Goal: Transaction & Acquisition: Book appointment/travel/reservation

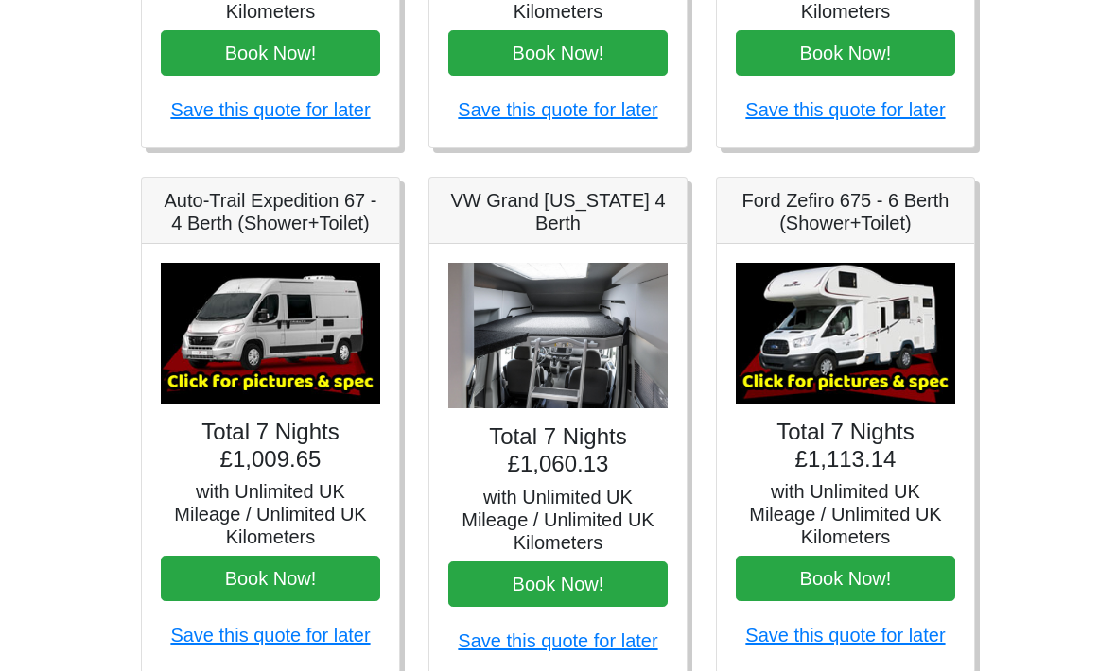
scroll to position [661, 0]
click at [561, 348] on img at bounding box center [557, 336] width 219 height 147
click at [605, 322] on img at bounding box center [557, 336] width 219 height 147
click at [600, 205] on h5 "VW Grand [US_STATE] 4 Berth" at bounding box center [557, 211] width 219 height 45
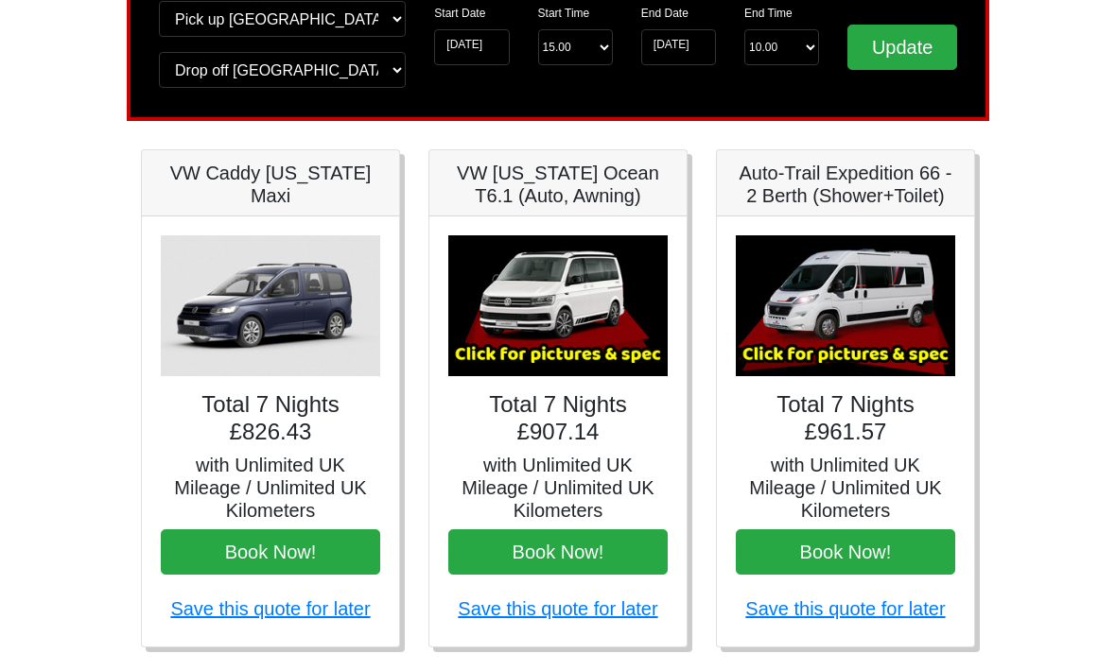
scroll to position [160, 0]
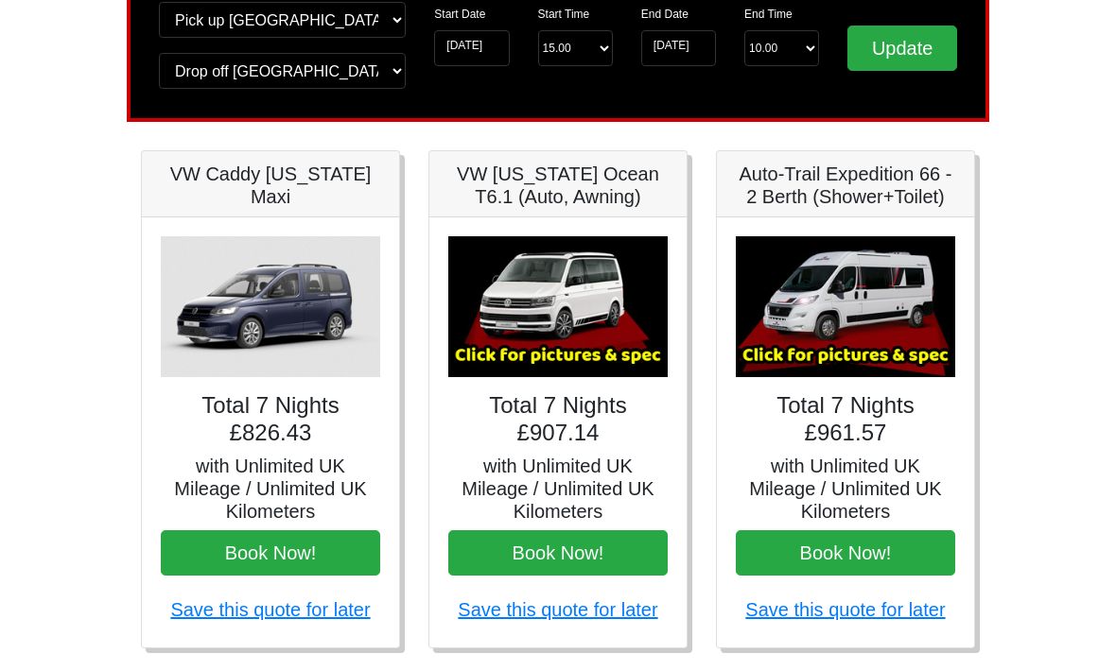
click at [864, 336] on img at bounding box center [845, 307] width 219 height 141
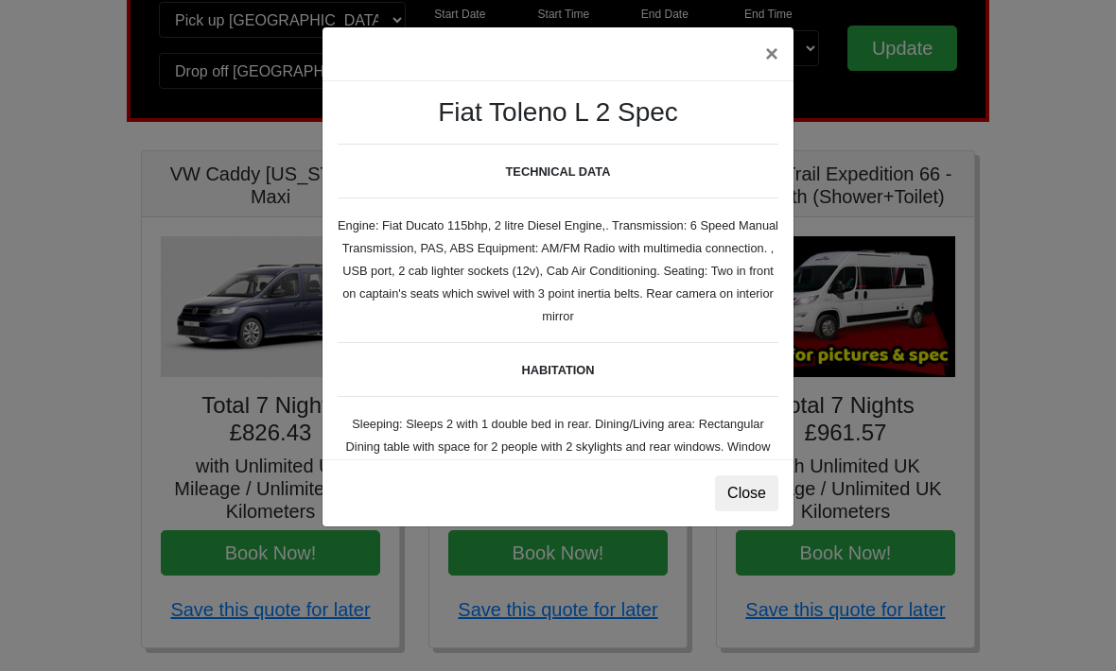
click at [747, 499] on button "Close" at bounding box center [746, 494] width 63 height 36
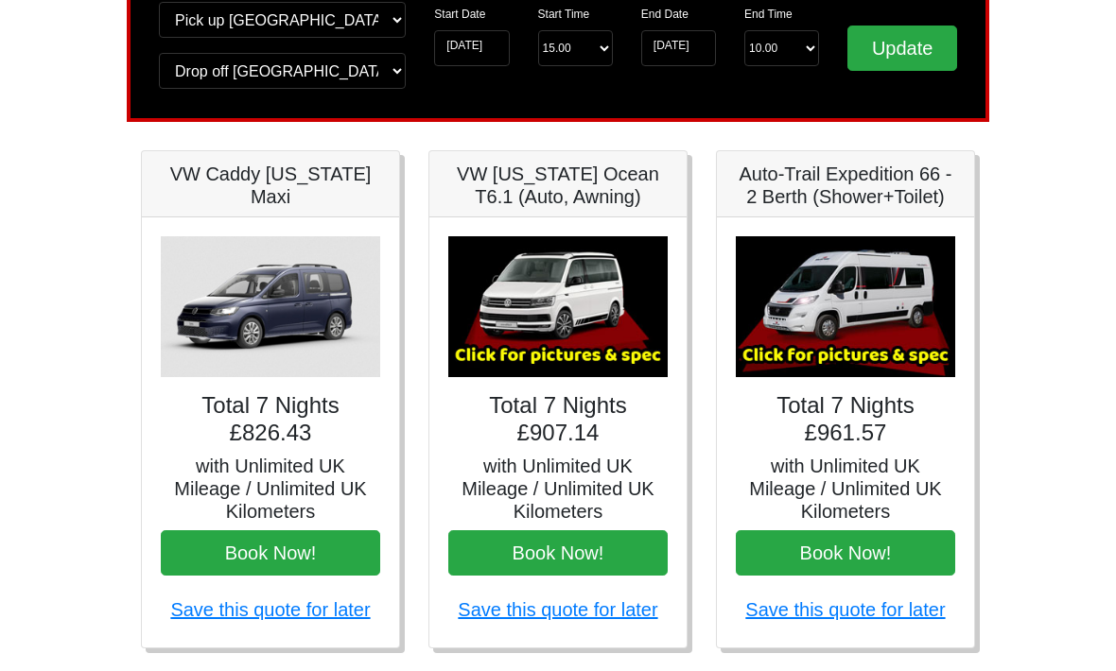
click at [622, 313] on img at bounding box center [557, 306] width 219 height 141
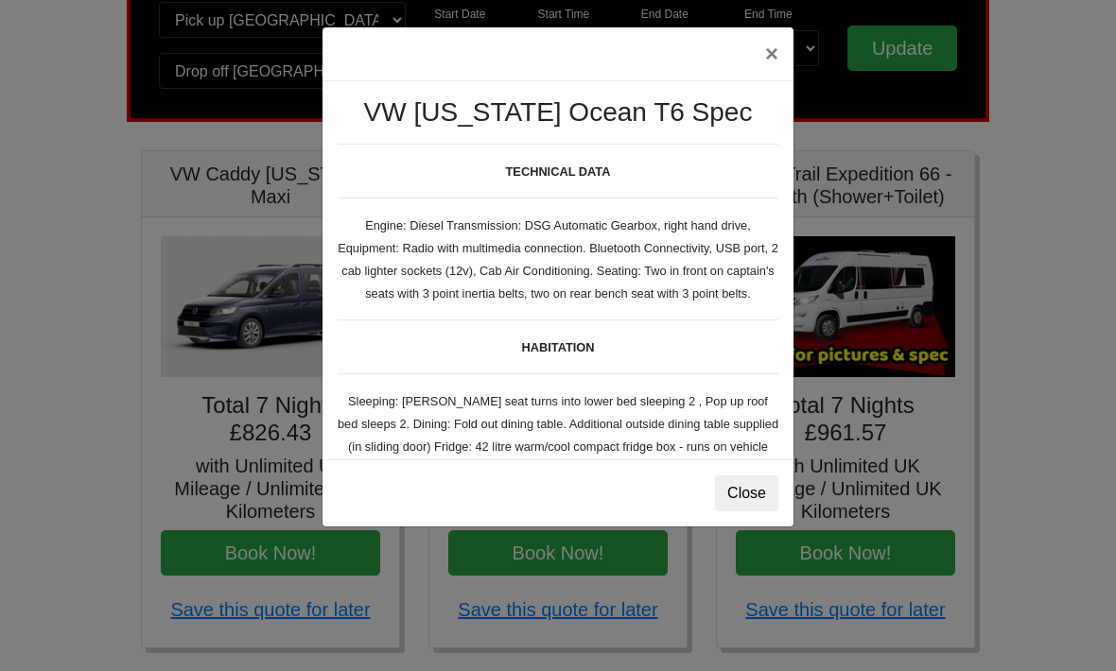
click at [754, 496] on button "Close" at bounding box center [746, 494] width 63 height 36
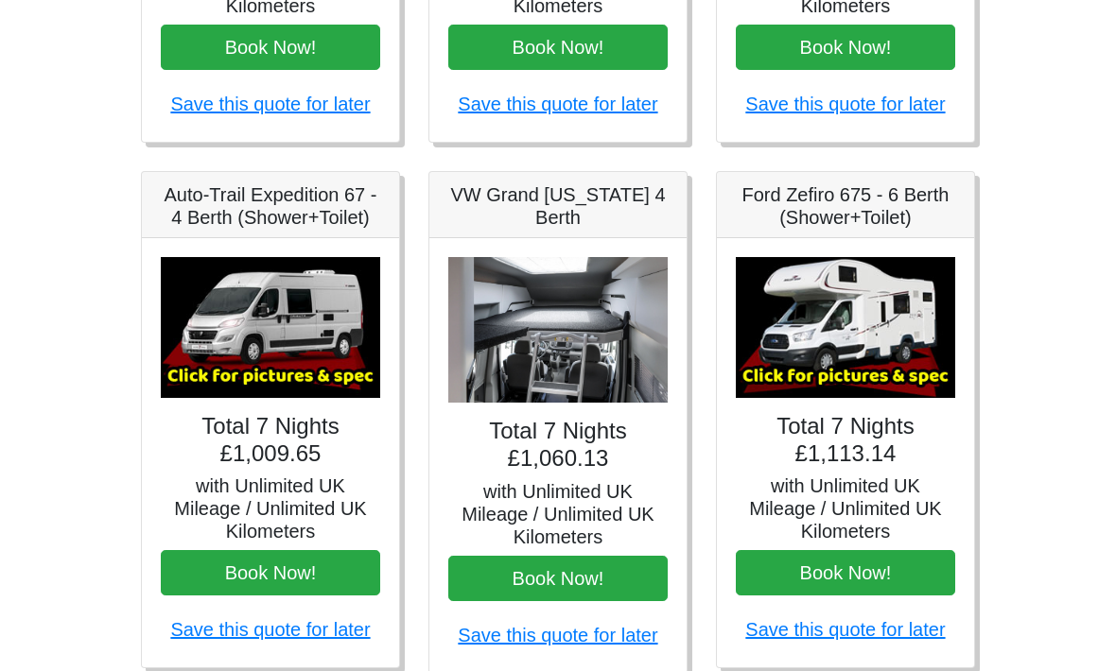
scroll to position [668, 0]
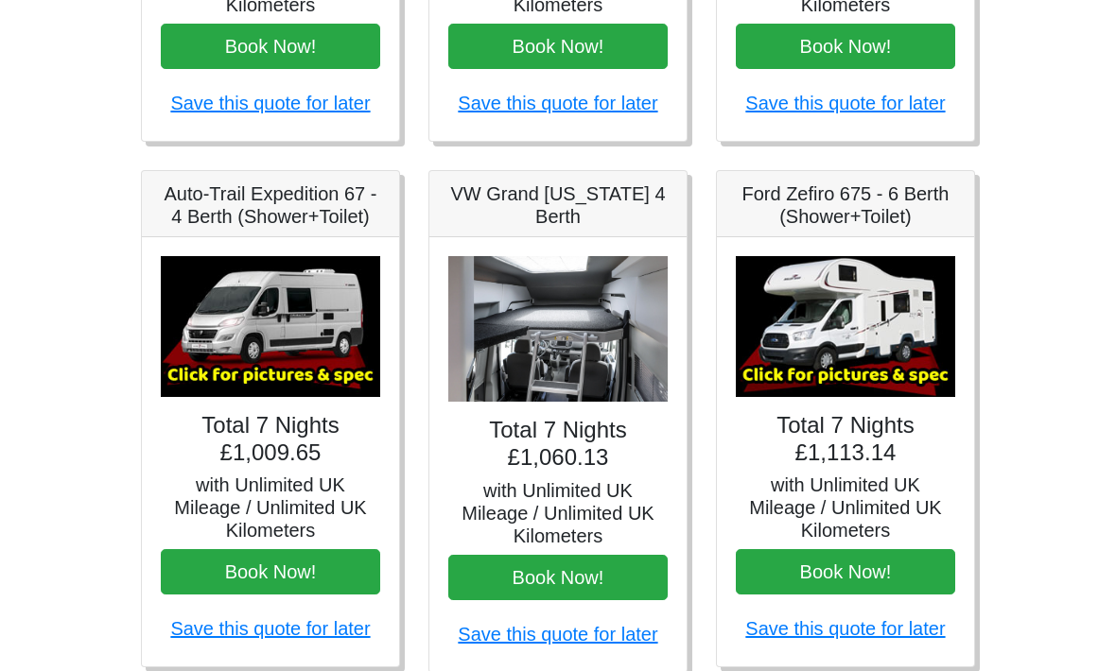
click at [878, 339] on img at bounding box center [845, 326] width 219 height 141
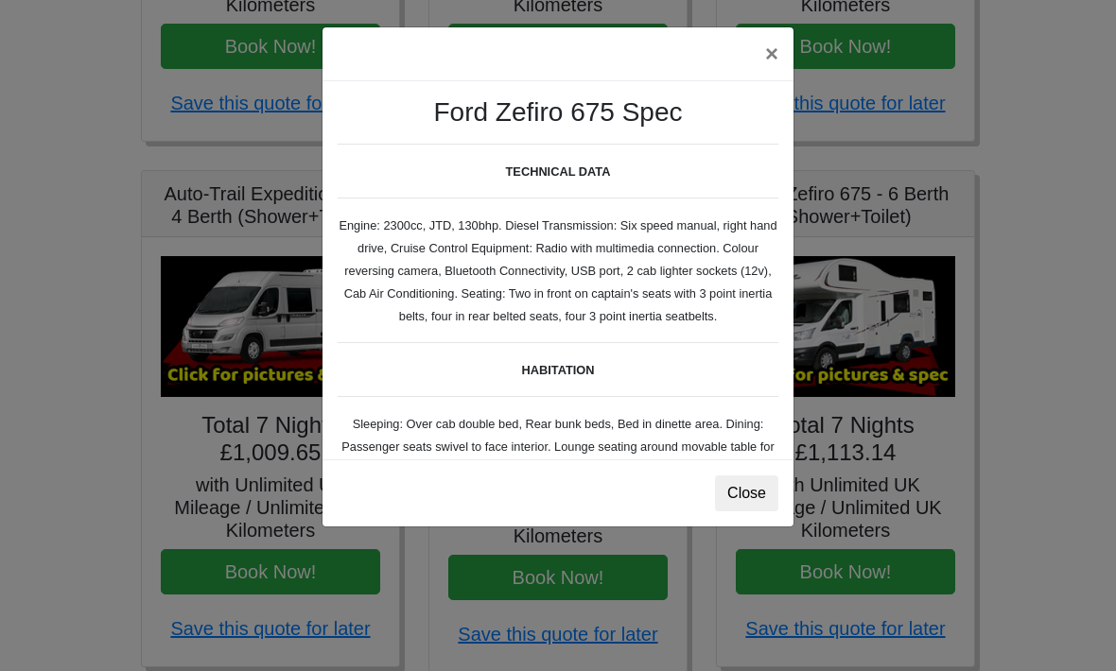
click at [758, 495] on button "Close" at bounding box center [746, 494] width 63 height 36
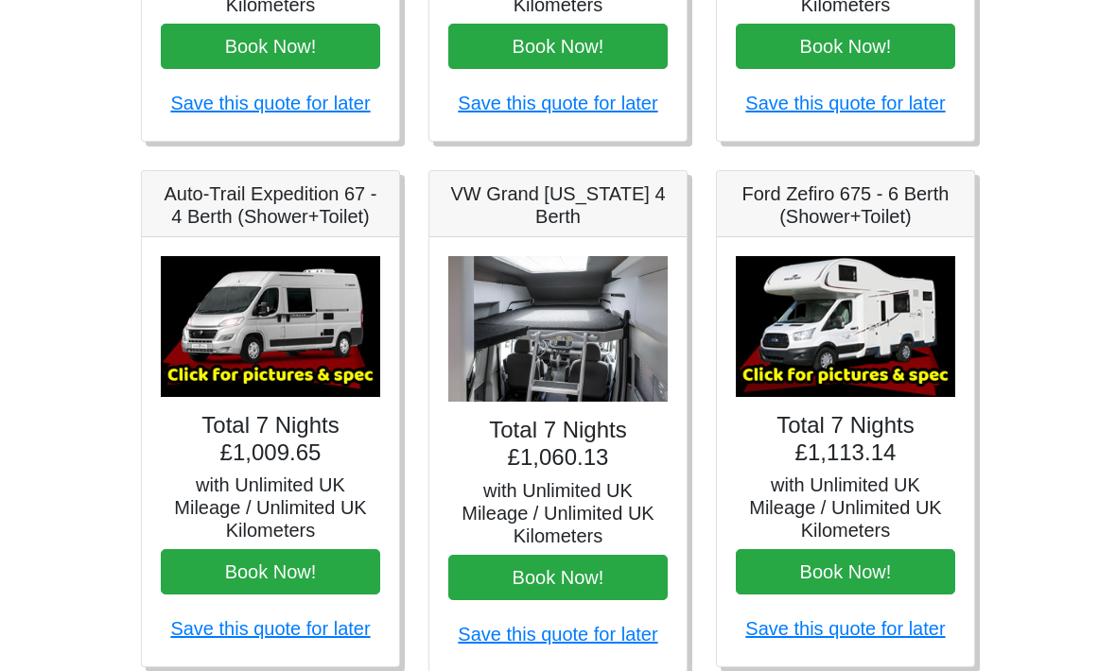
click at [271, 380] on img at bounding box center [270, 326] width 219 height 141
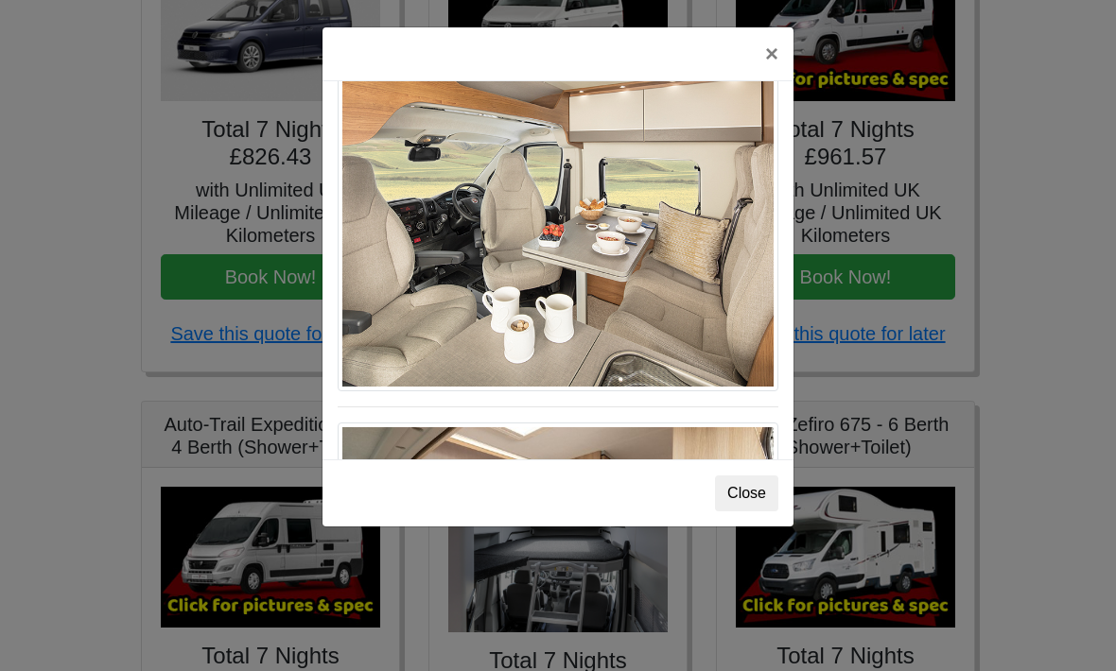
scroll to position [942, 0]
click at [778, 59] on button "×" at bounding box center [772, 53] width 44 height 53
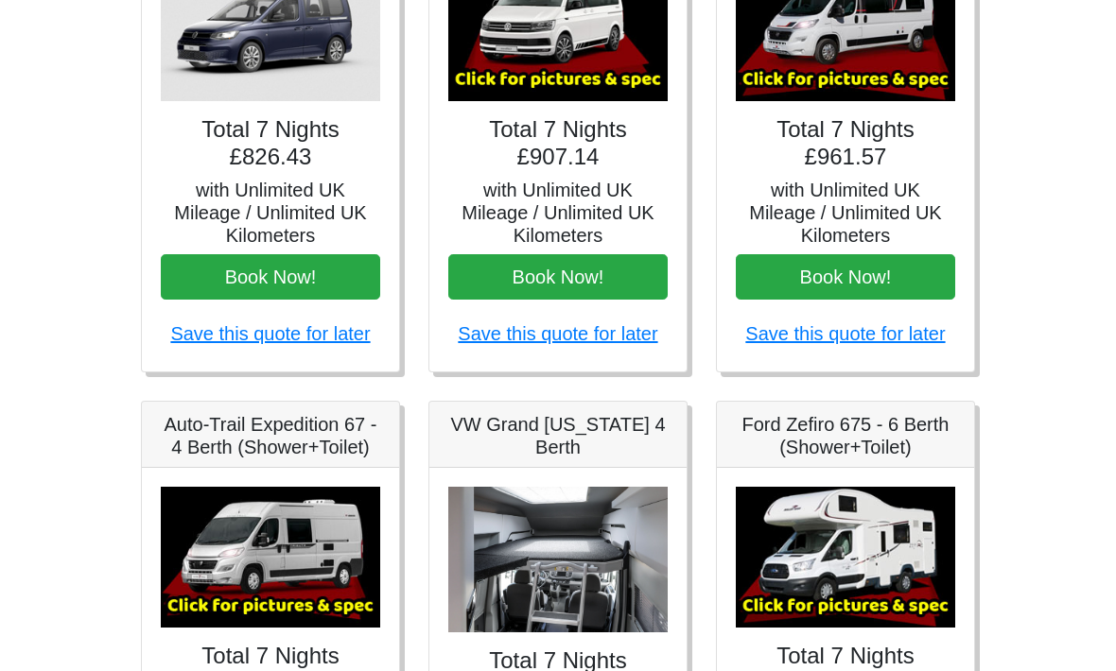
click at [305, 546] on img at bounding box center [270, 557] width 219 height 141
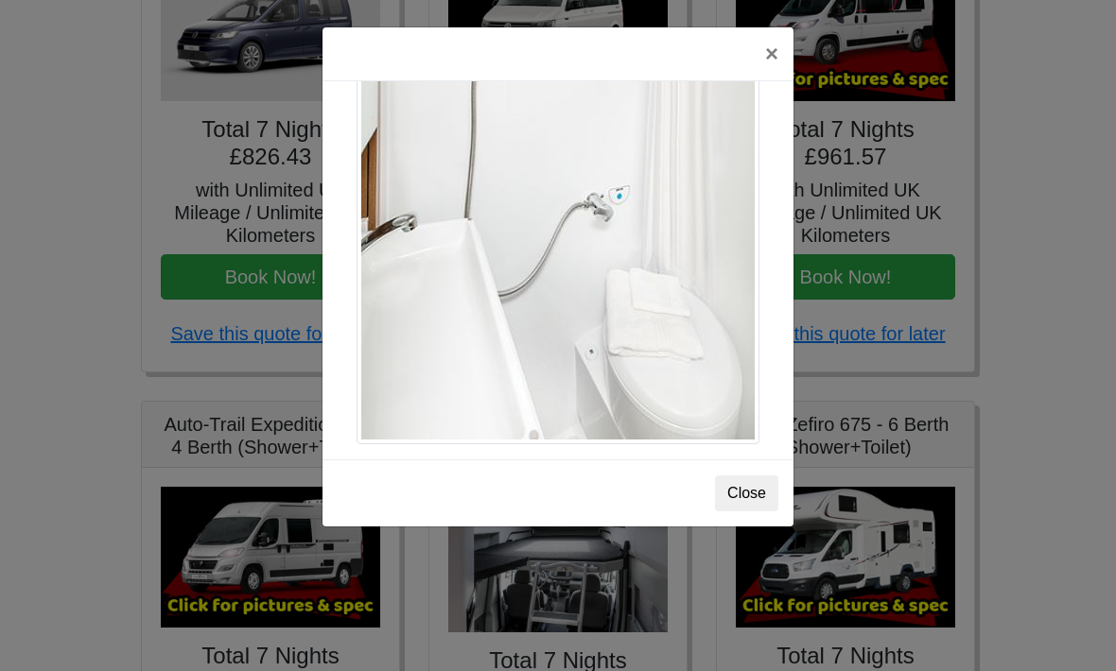
scroll to position [2623, 0]
click at [784, 48] on button "×" at bounding box center [772, 53] width 44 height 53
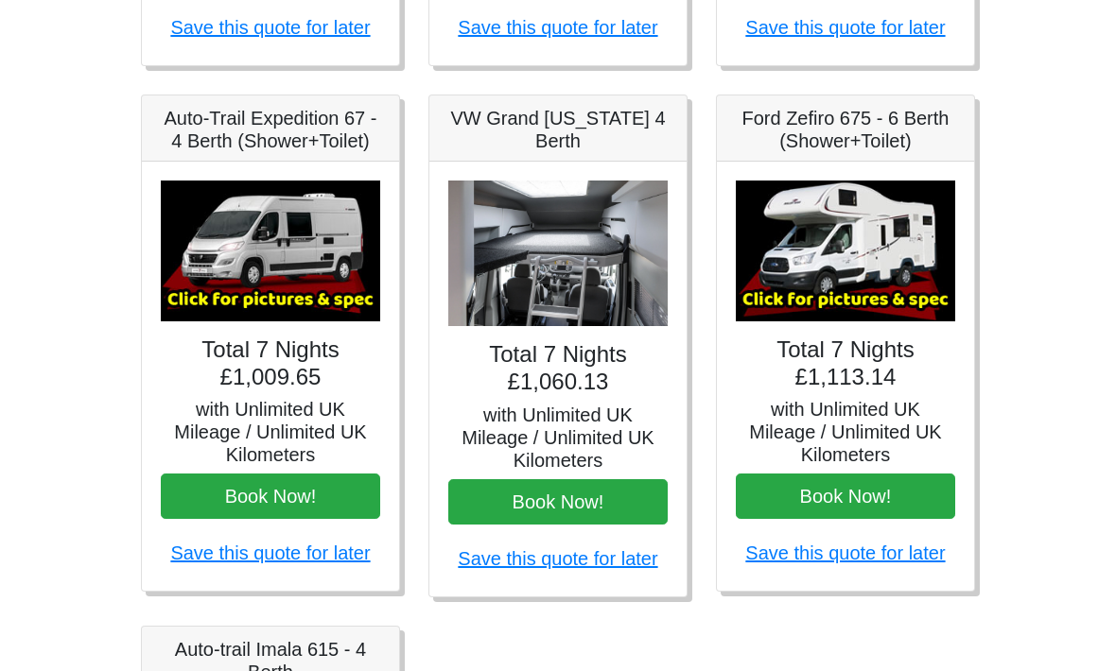
scroll to position [830, 0]
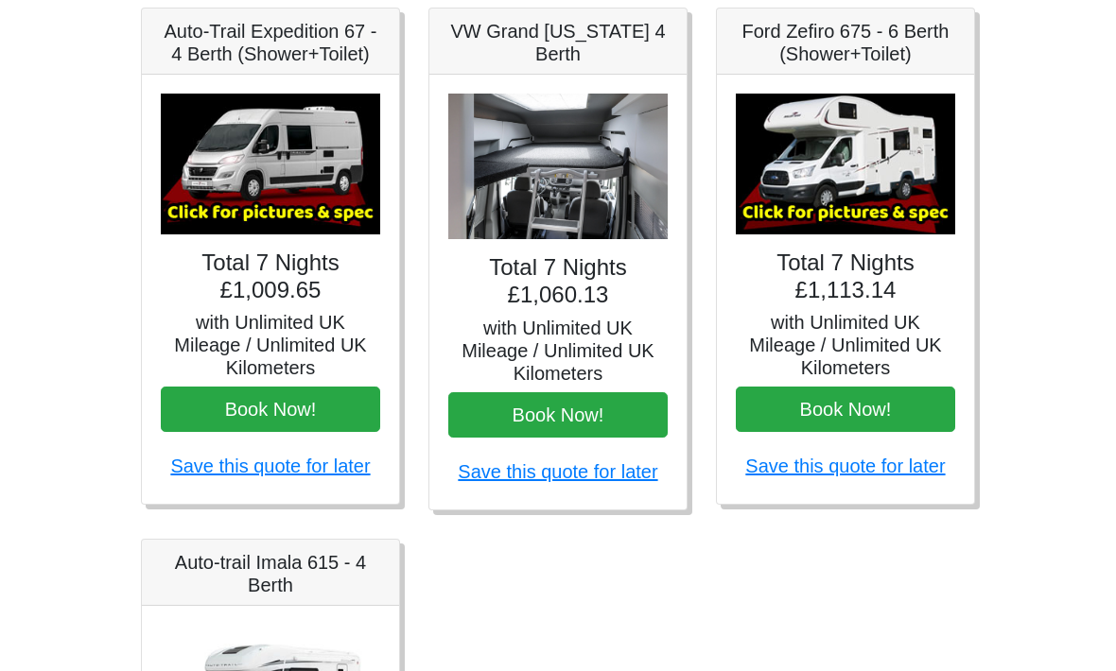
click at [581, 165] on img at bounding box center [557, 167] width 219 height 147
click at [585, 175] on img at bounding box center [557, 167] width 219 height 147
click at [1045, 222] on body "CENTRAL RESERVATIONS FOR ALL ENQUIRIES [PHONE_NUMBER] Easicampers Booking : Sea…" at bounding box center [558, 141] width 1116 height 1942
click at [1040, 225] on body "CENTRAL RESERVATIONS FOR ALL ENQUIRIES [PHONE_NUMBER] Easicampers Booking : Sea…" at bounding box center [558, 141] width 1116 height 1942
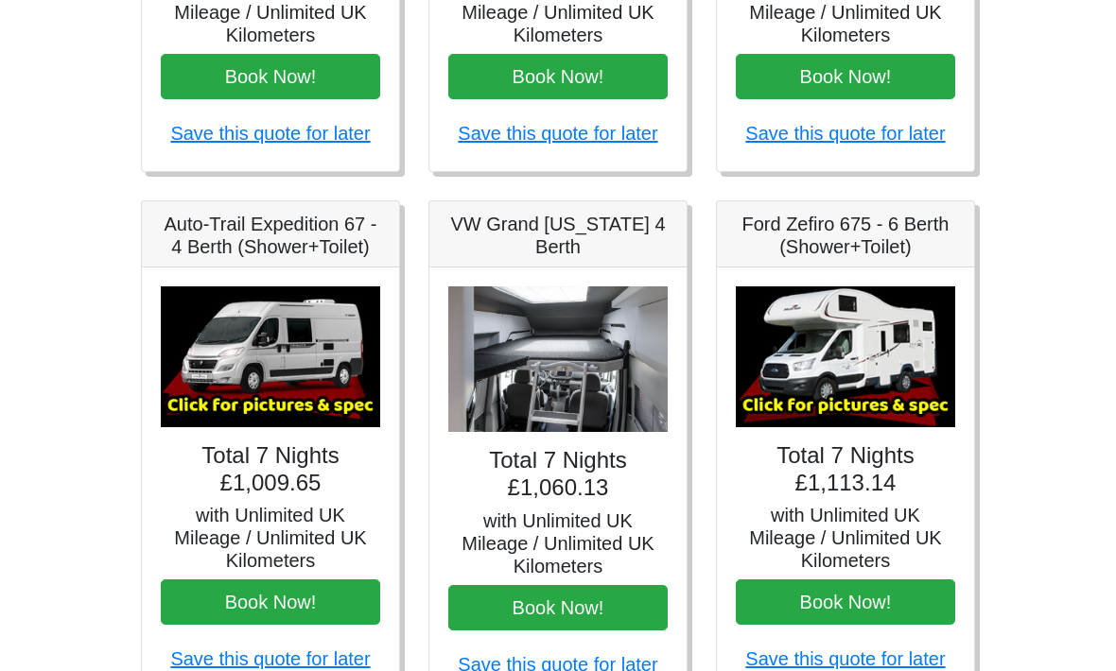
scroll to position [632, 0]
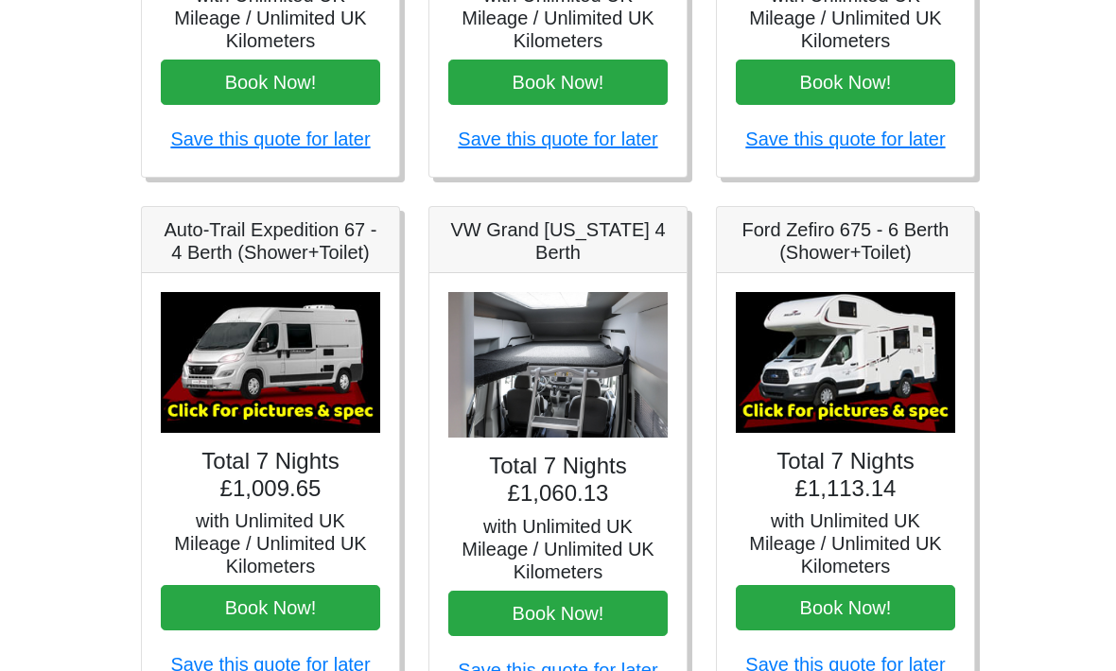
click at [292, 360] on img at bounding box center [270, 362] width 219 height 141
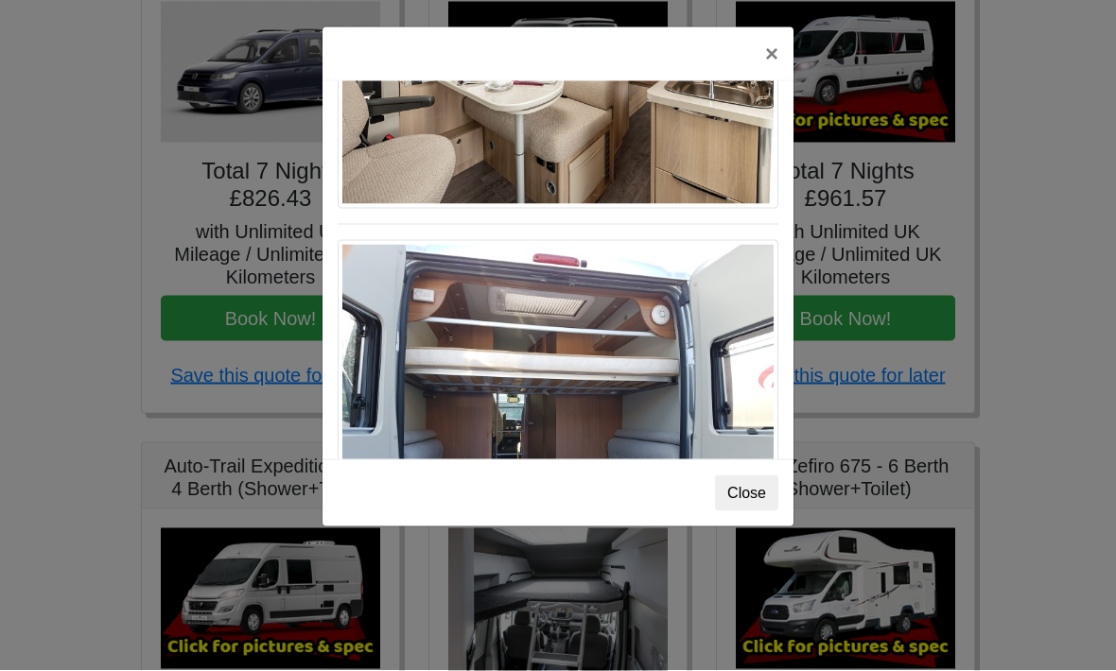
scroll to position [1451, 0]
click at [764, 59] on button "×" at bounding box center [772, 53] width 44 height 53
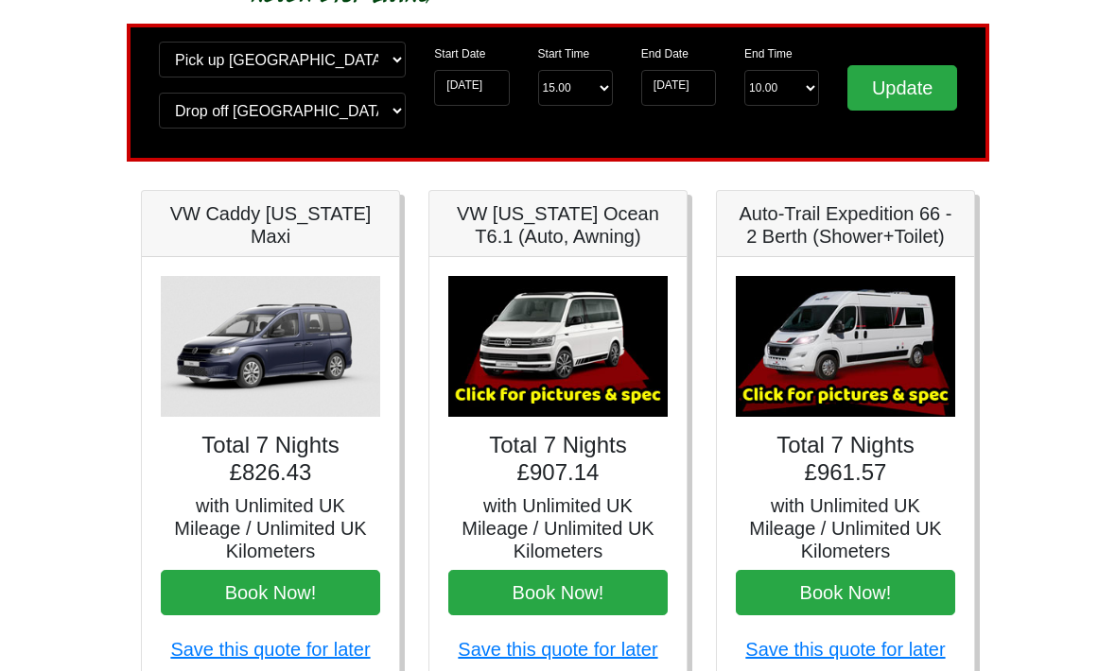
scroll to position [121, 0]
click at [853, 331] on img at bounding box center [845, 346] width 219 height 141
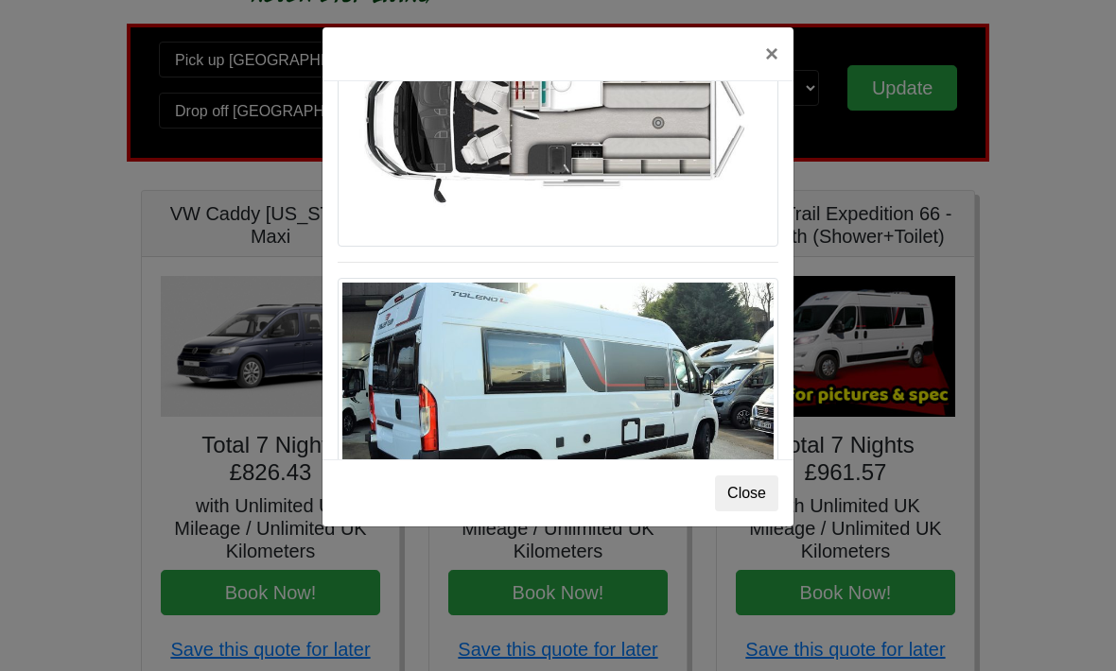
scroll to position [1289, 0]
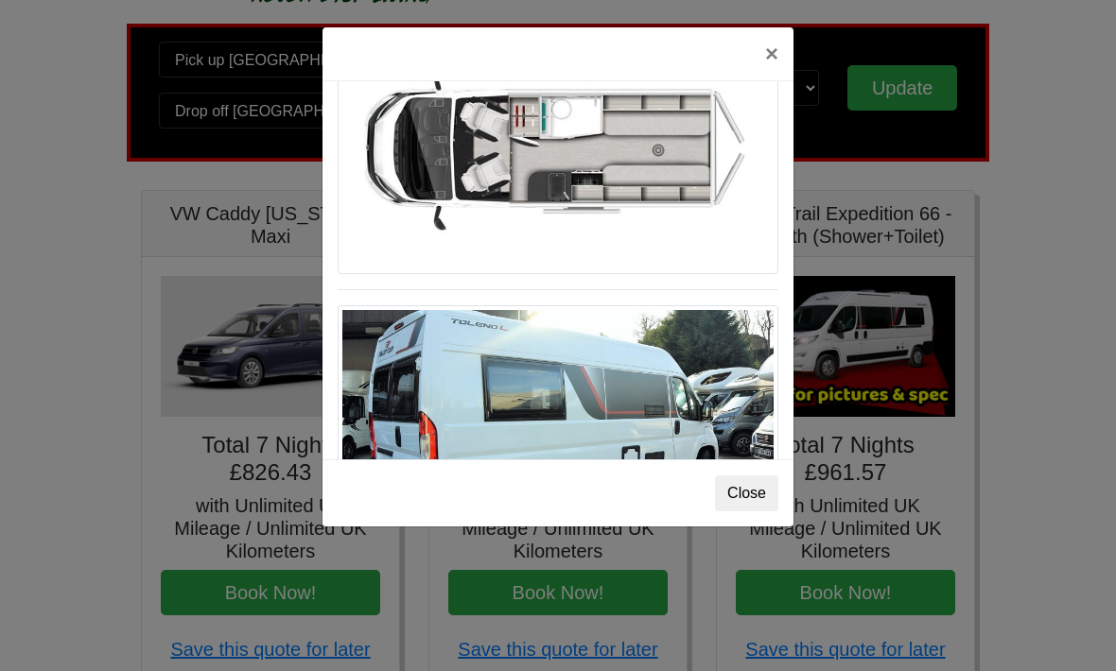
click at [751, 498] on button "Close" at bounding box center [746, 494] width 63 height 36
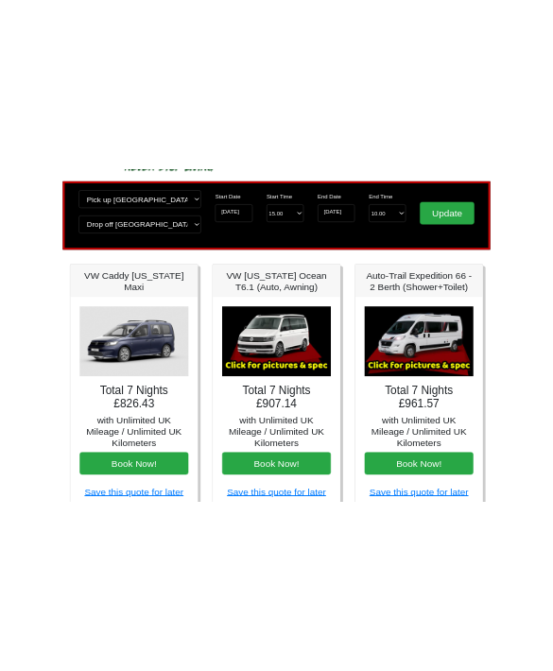
scroll to position [0, 0]
